Goal: Task Accomplishment & Management: Manage account settings

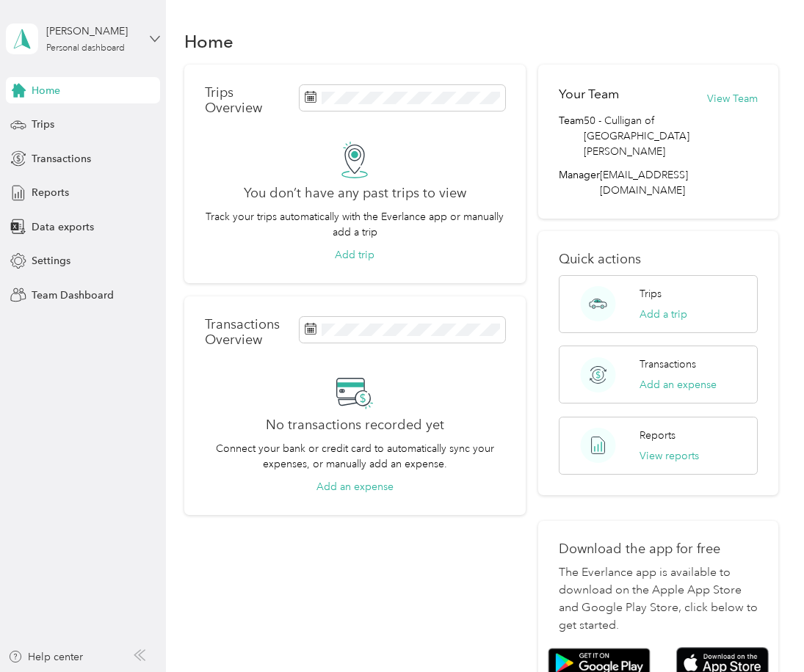
click at [154, 37] on icon at bounding box center [155, 39] width 10 height 10
click at [61, 190] on div "Log out" at bounding box center [160, 188] width 288 height 26
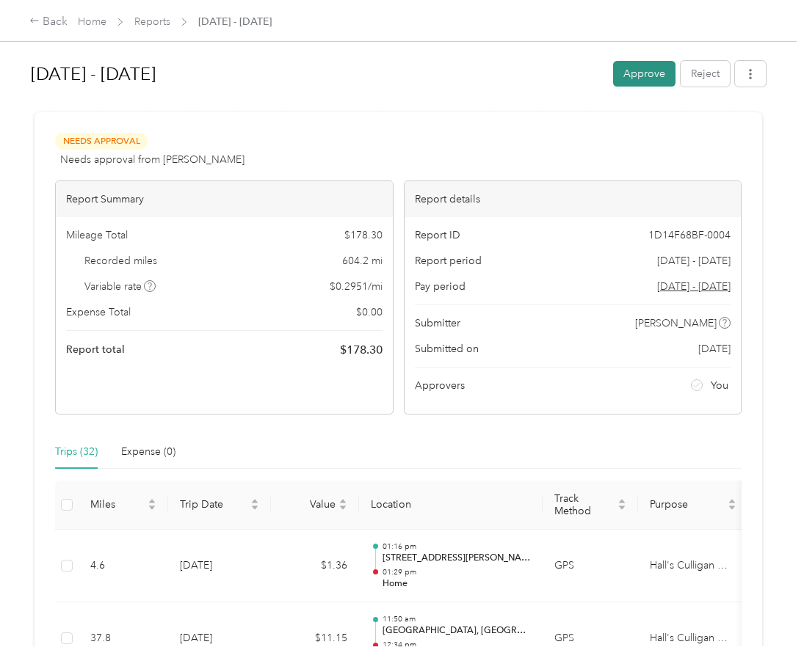
click at [633, 73] on button "Approve" at bounding box center [644, 74] width 62 height 26
